Goal: Find specific page/section: Find specific page/section

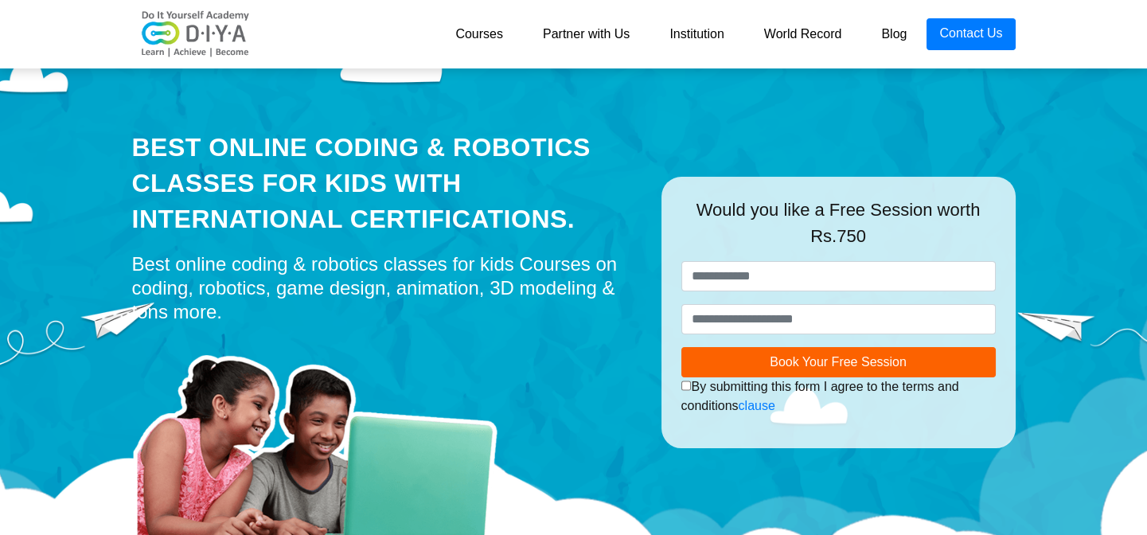
click at [507, 23] on link "Courses" at bounding box center [480, 34] width 88 height 32
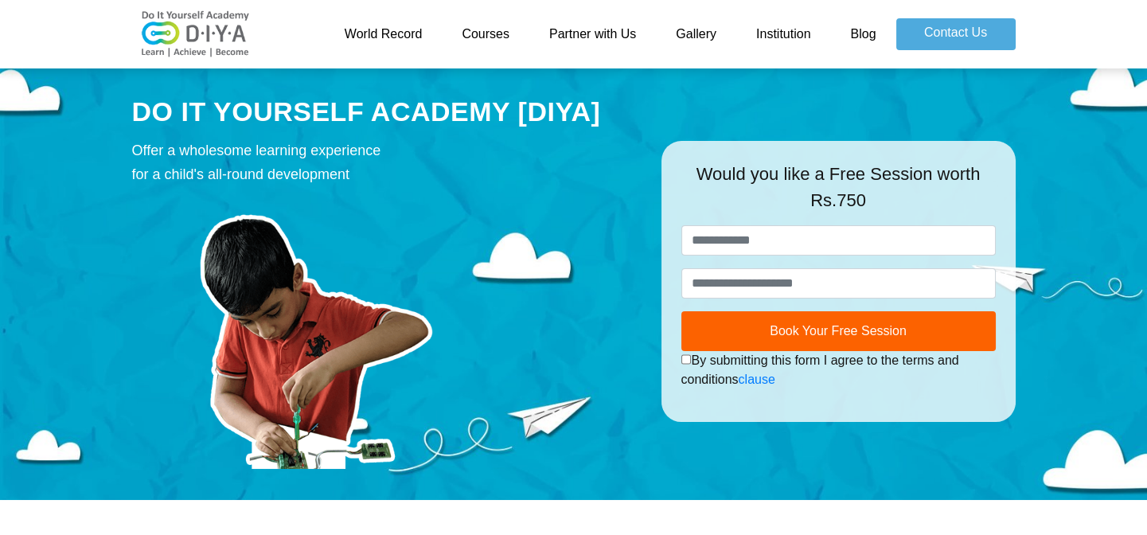
click at [506, 33] on link "Courses" at bounding box center [486, 34] width 88 height 32
click at [491, 30] on link "Courses" at bounding box center [486, 34] width 88 height 32
click at [479, 30] on link "Courses" at bounding box center [486, 34] width 88 height 32
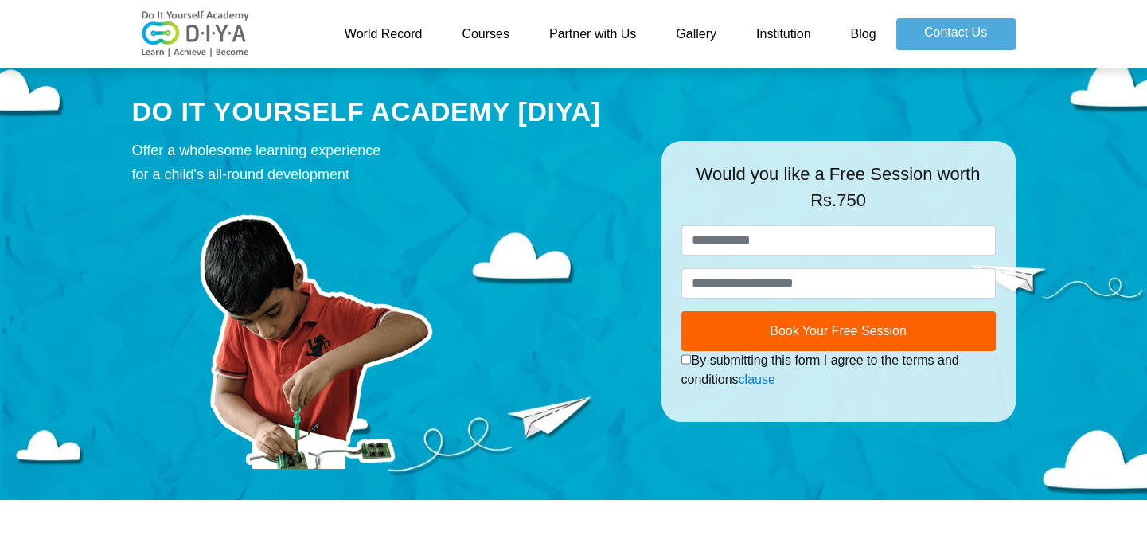
click at [479, 30] on link "Courses" at bounding box center [486, 34] width 88 height 32
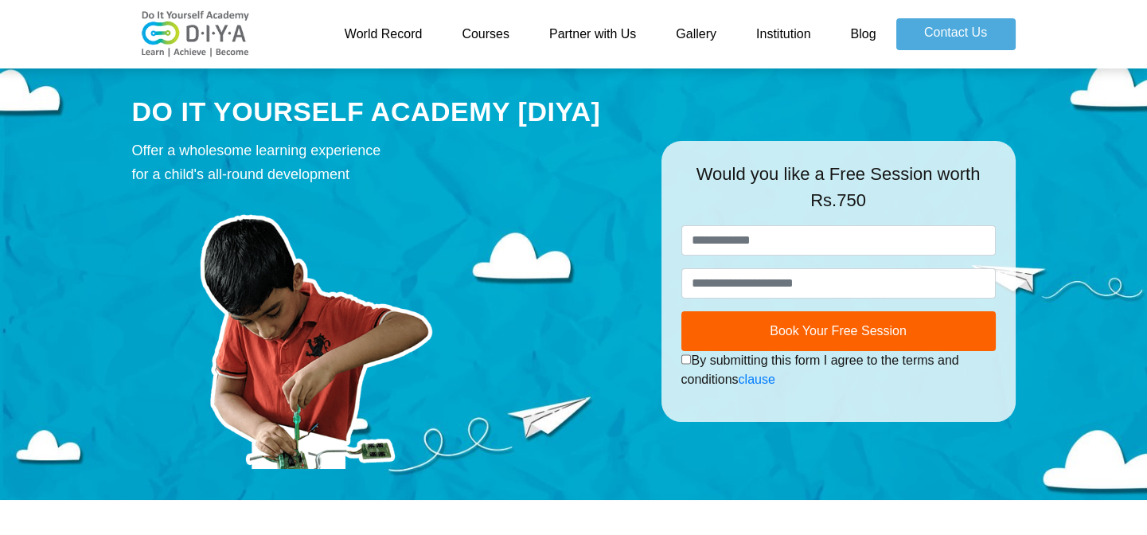
click at [479, 30] on link "Courses" at bounding box center [486, 34] width 88 height 32
click at [479, 29] on link "Courses" at bounding box center [486, 34] width 88 height 32
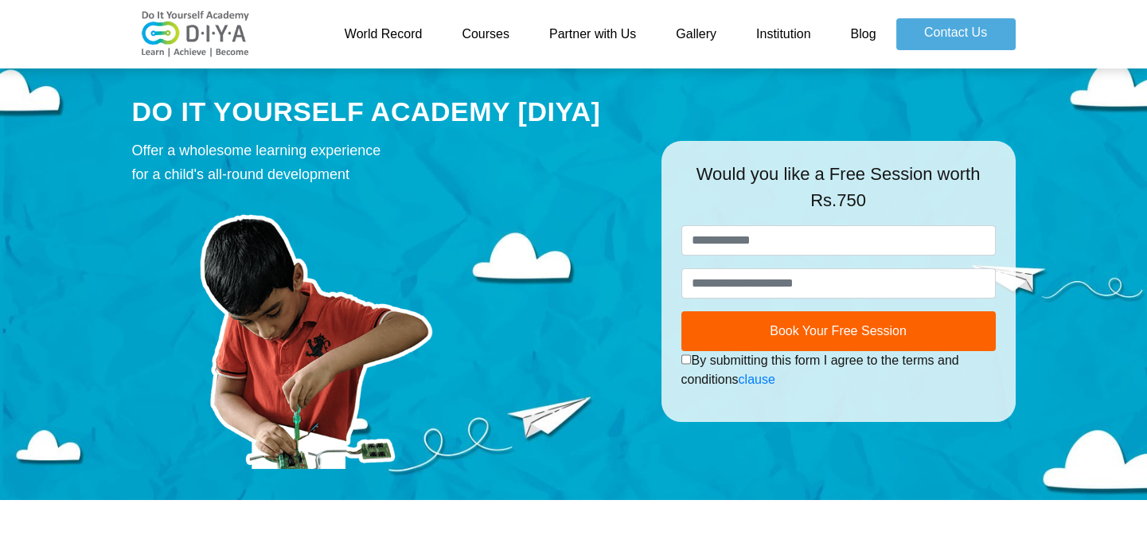
click at [479, 29] on link "Courses" at bounding box center [486, 34] width 88 height 32
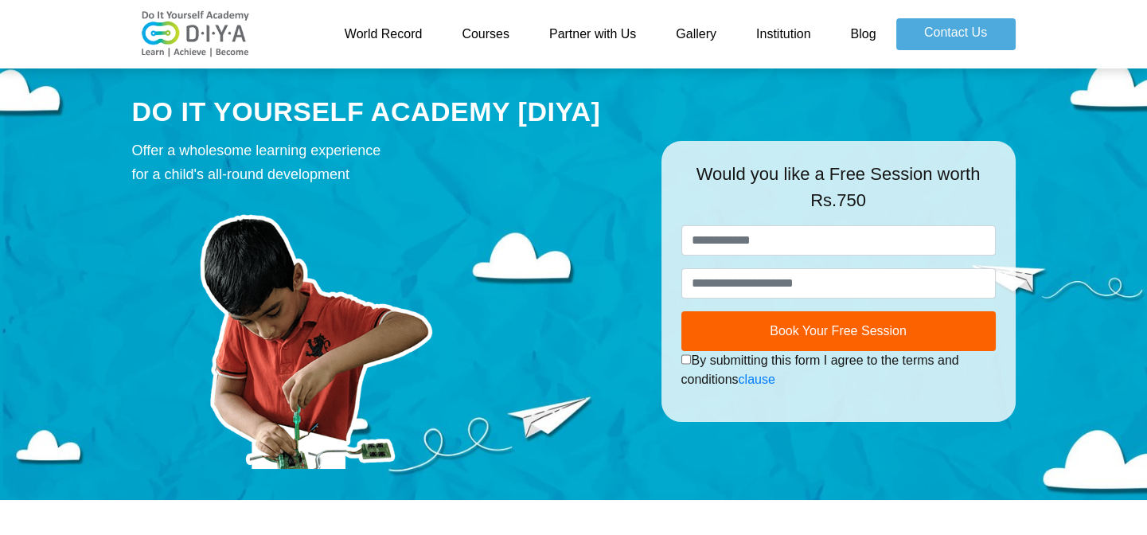
click at [479, 29] on link "Courses" at bounding box center [486, 34] width 88 height 32
click at [442, 18] on link "Courses" at bounding box center [486, 34] width 88 height 32
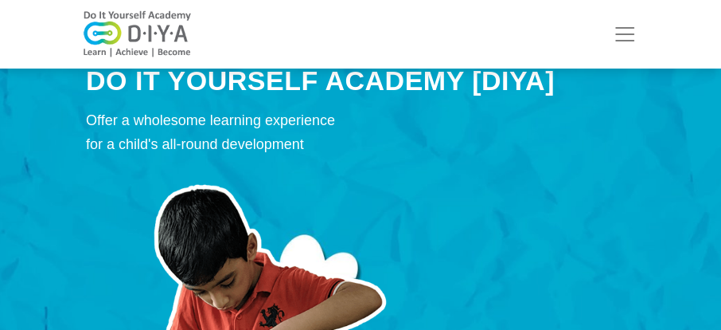
click at [481, 228] on div at bounding box center [360, 301] width 549 height 275
